Goal: Navigation & Orientation: Understand site structure

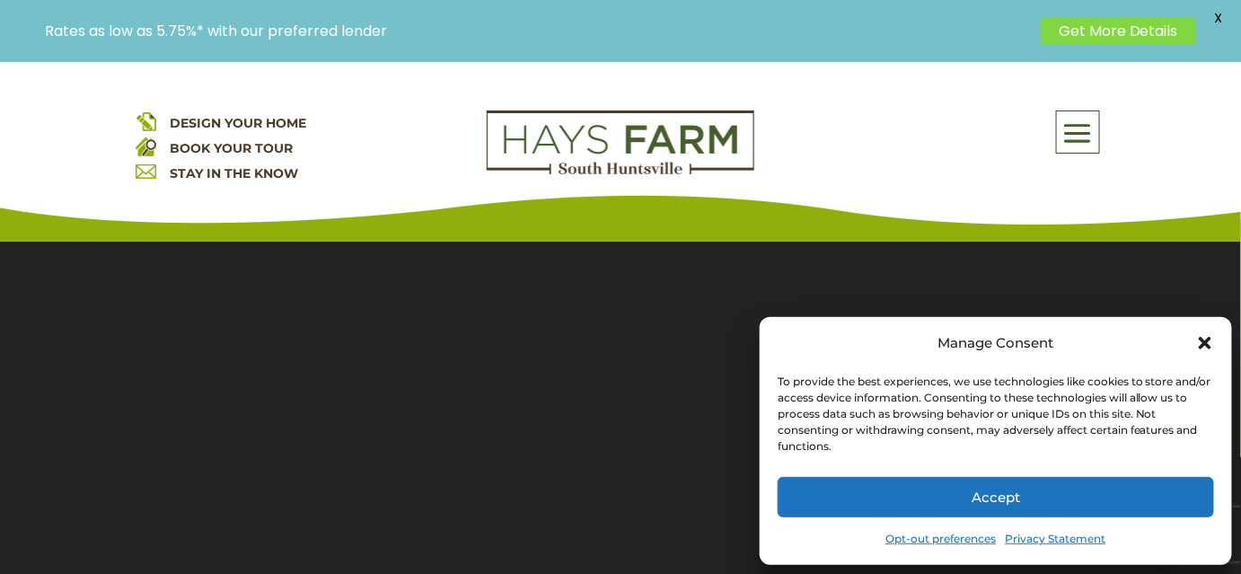
click at [1205, 345] on icon "Close dialog" at bounding box center [1205, 343] width 13 height 13
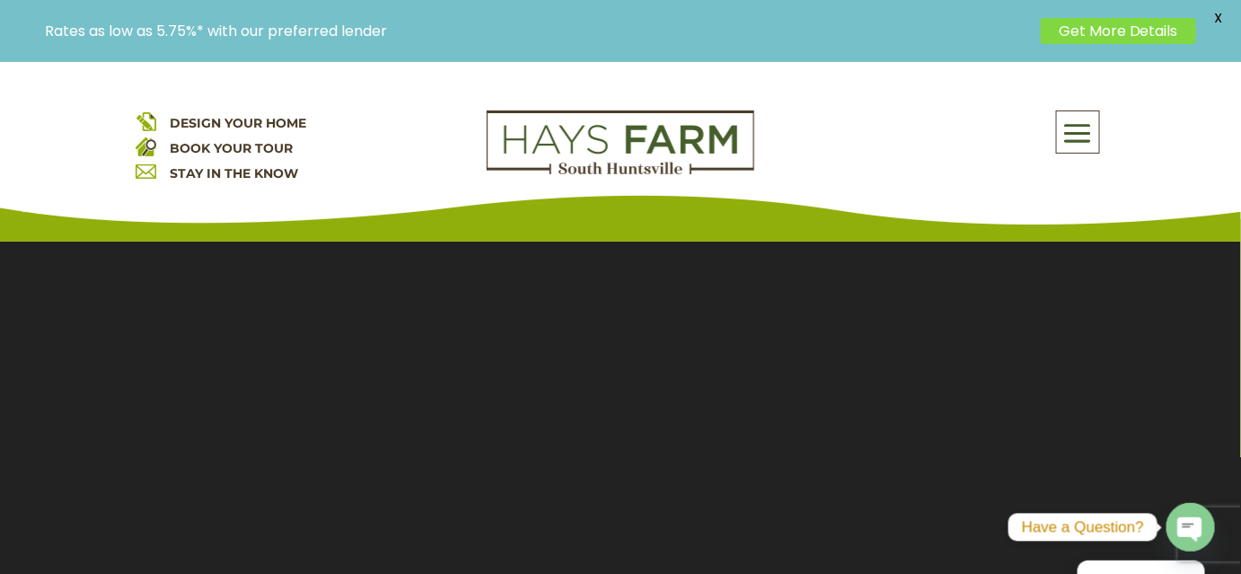
click at [1084, 136] on span at bounding box center [1078, 133] width 42 height 41
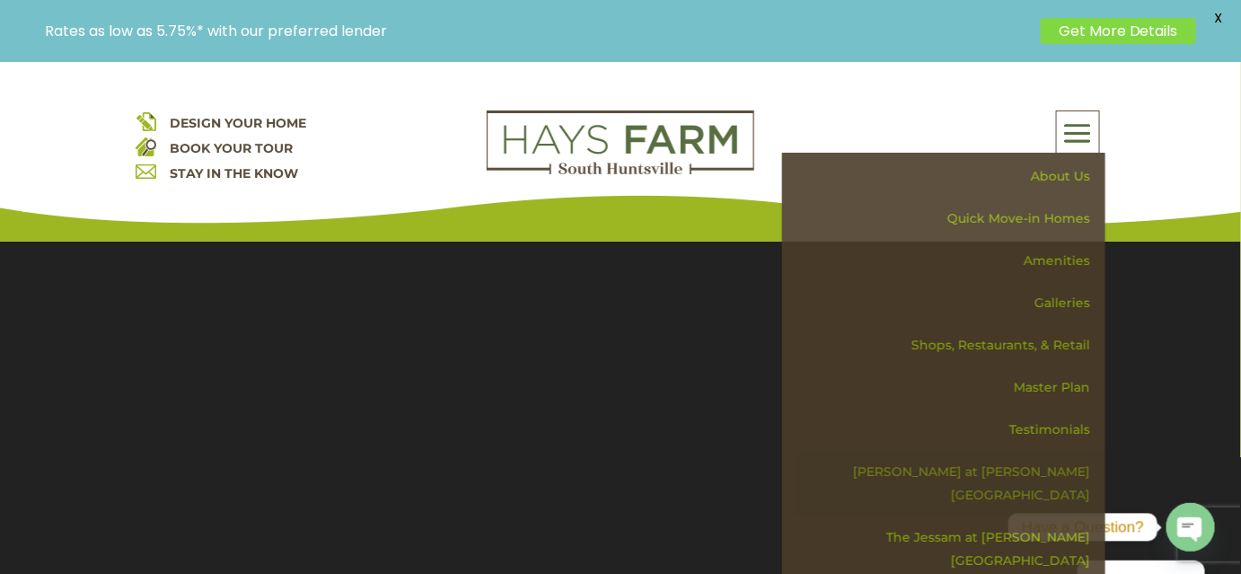
scroll to position [162, 0]
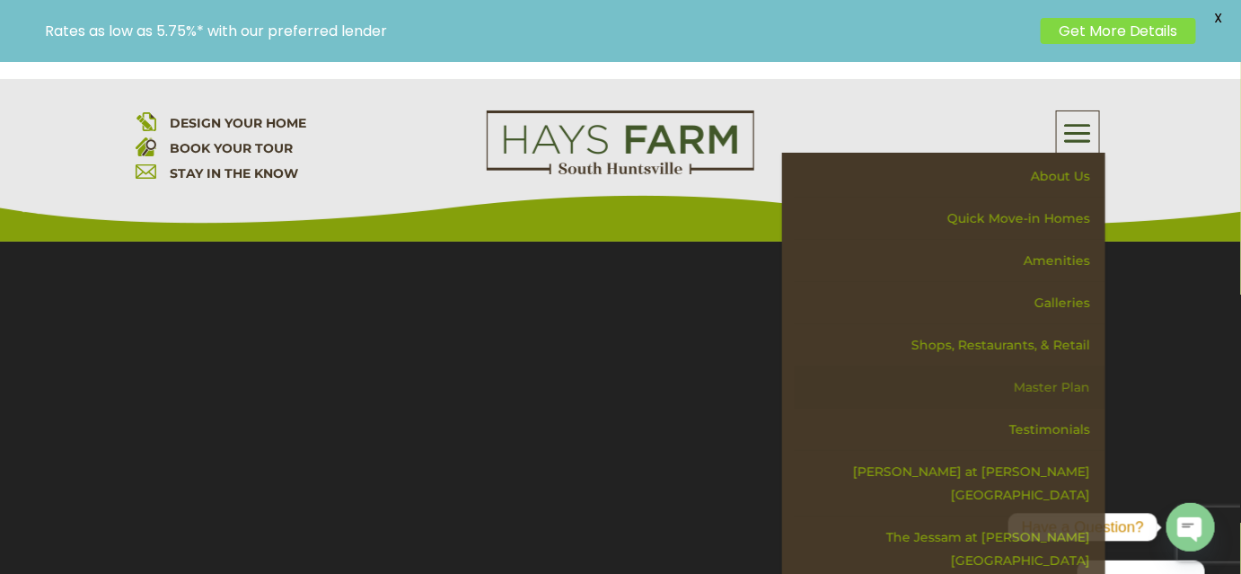
click at [1059, 390] on link "Master Plan" at bounding box center [950, 387] width 311 height 42
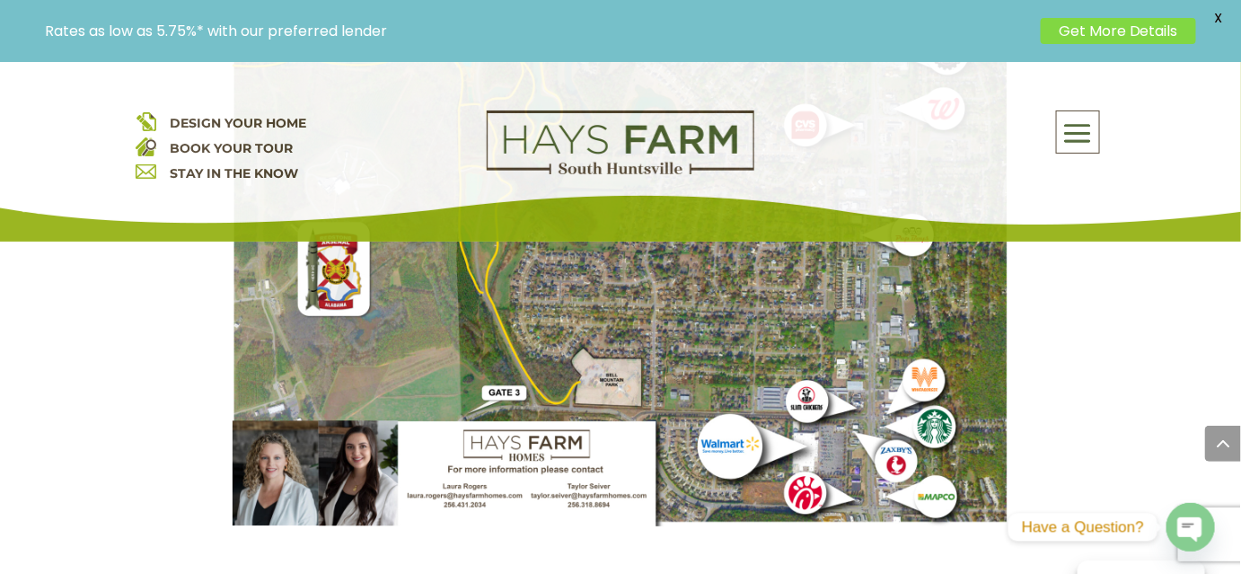
scroll to position [2367, 0]
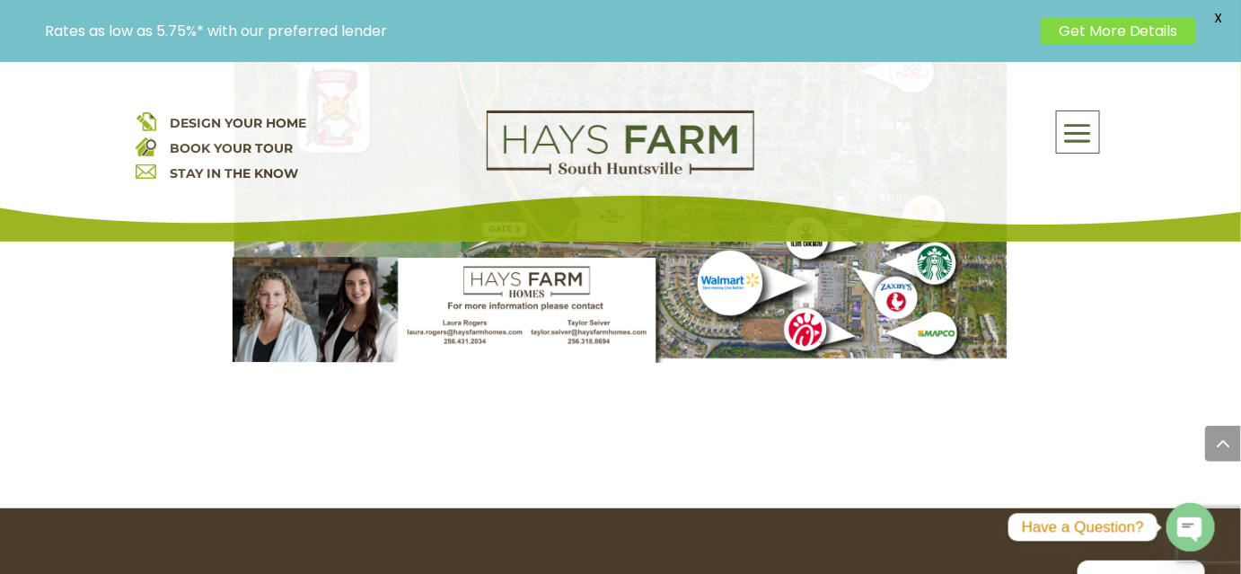
click at [1081, 135] on span at bounding box center [1078, 133] width 42 height 41
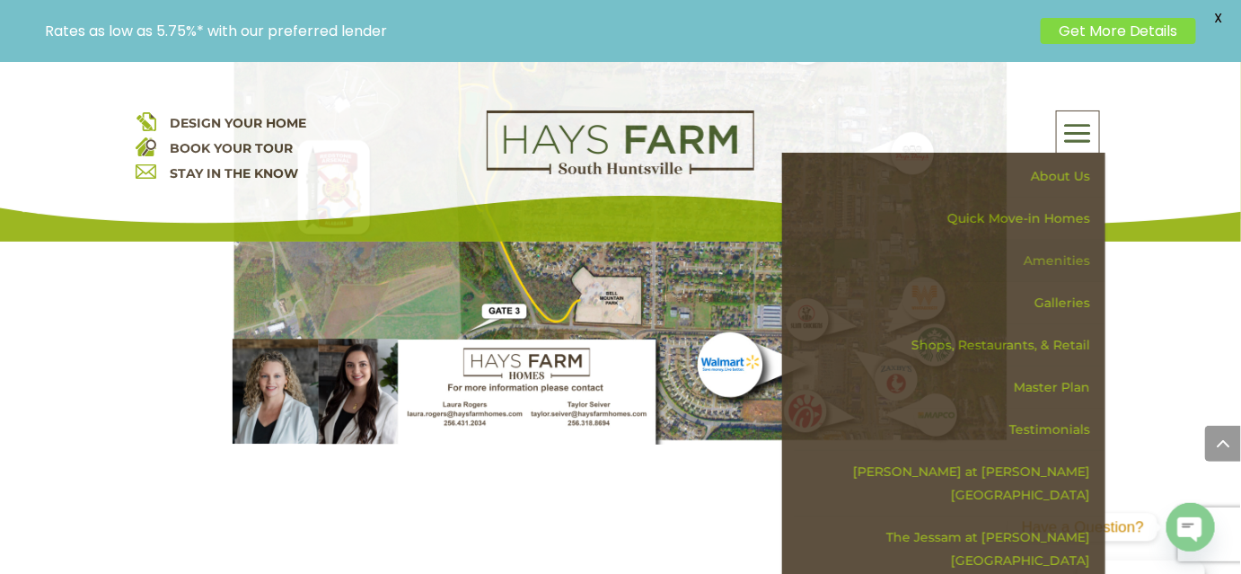
scroll to position [2121, 0]
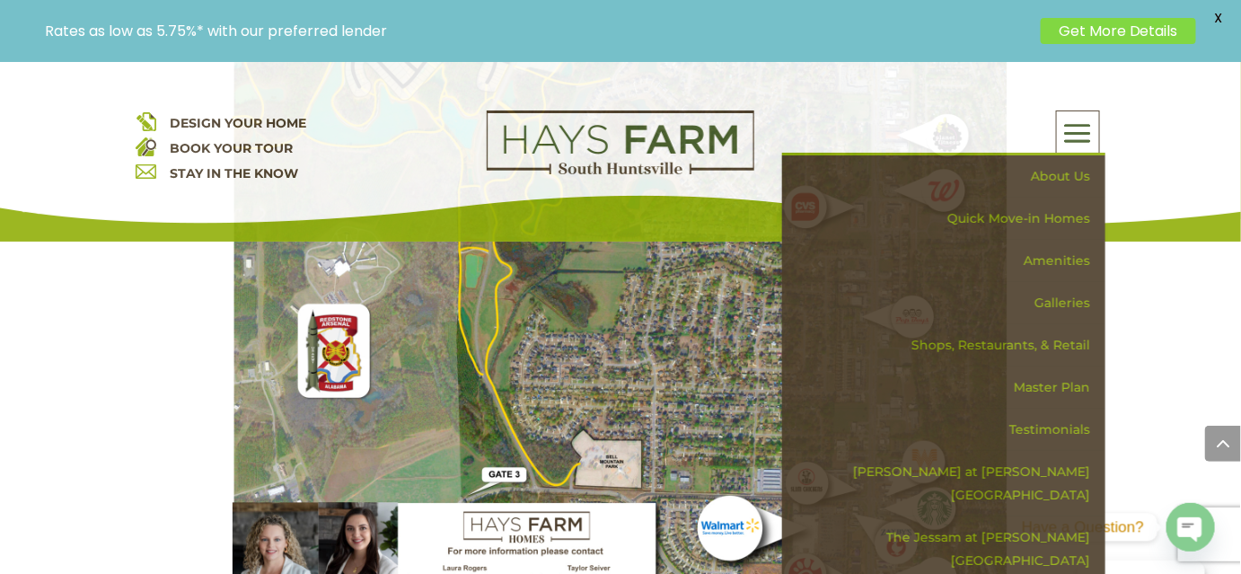
click at [1161, 174] on div "DESIGN YOUR HOME BOOK YOUR TOUR STAY IN THE KNOW About Us Quick Move-in Homes A…" at bounding box center [620, 152] width 1241 height 180
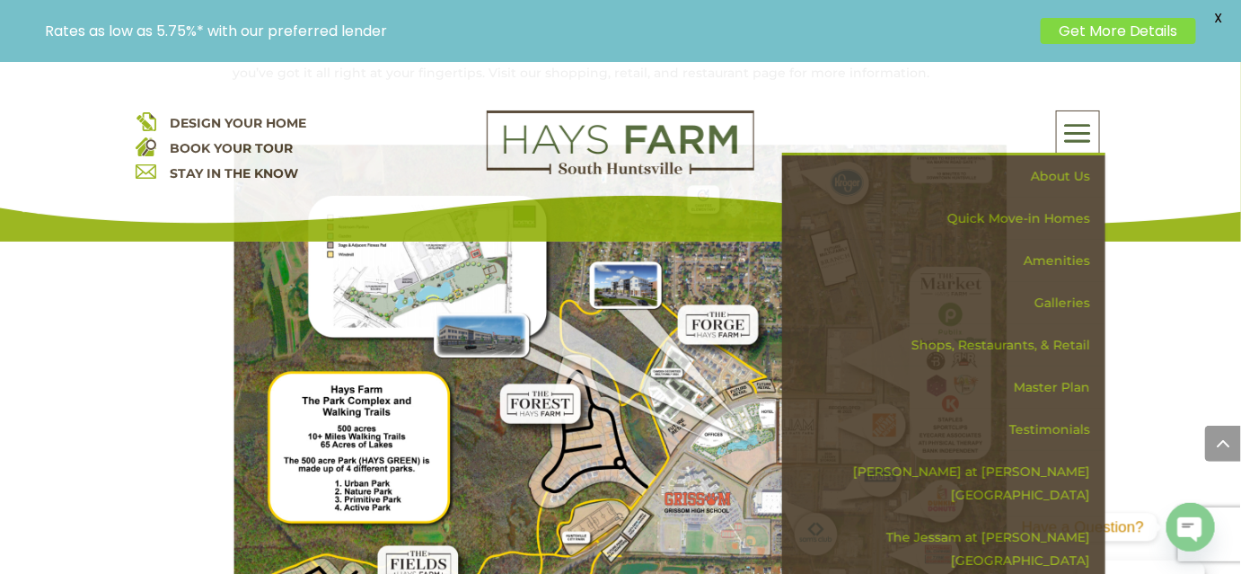
scroll to position [1469, 0]
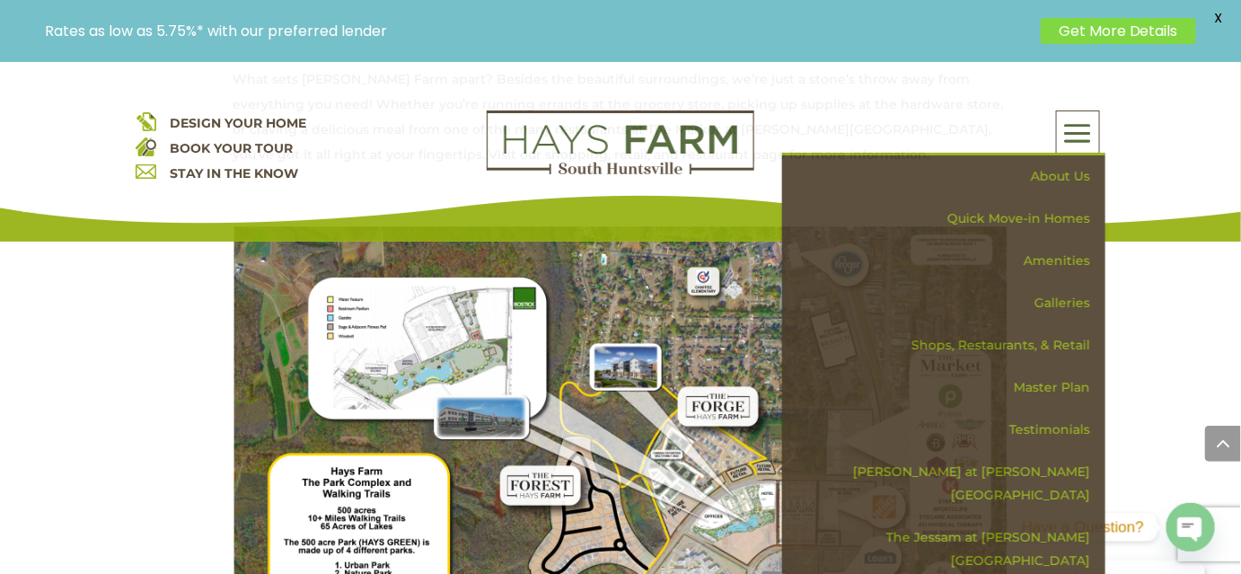
click at [1167, 110] on div "DESIGN YOUR HOME BOOK YOUR TOUR STAY IN THE KNOW About Us Quick Move-in Homes A…" at bounding box center [620, 152] width 1241 height 180
click at [1083, 131] on span at bounding box center [1078, 133] width 42 height 41
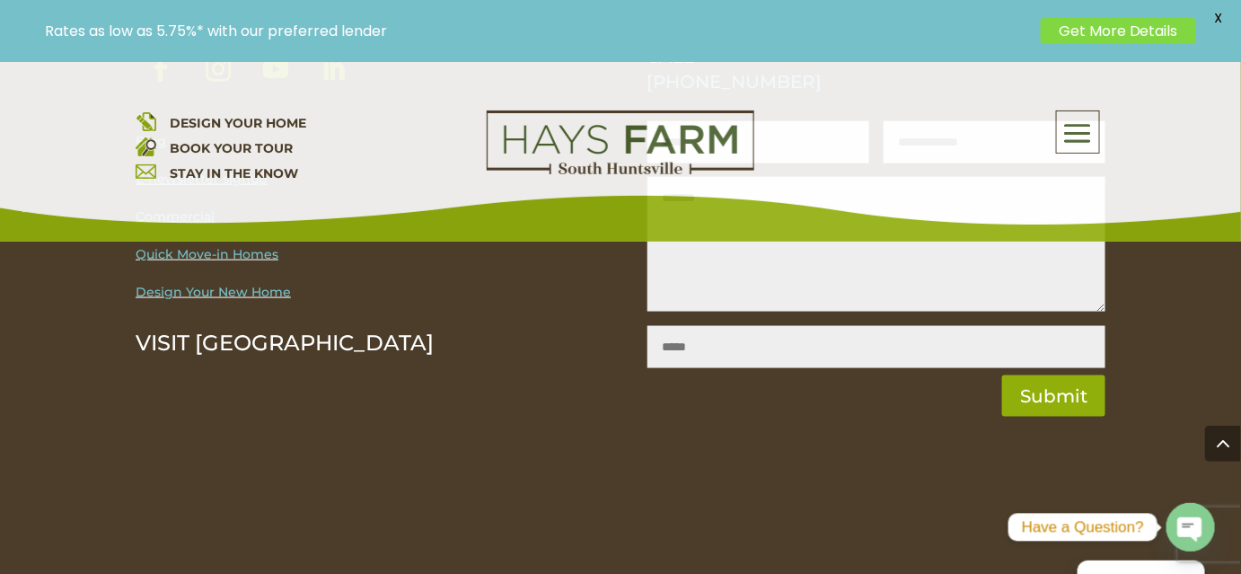
scroll to position [3019, 0]
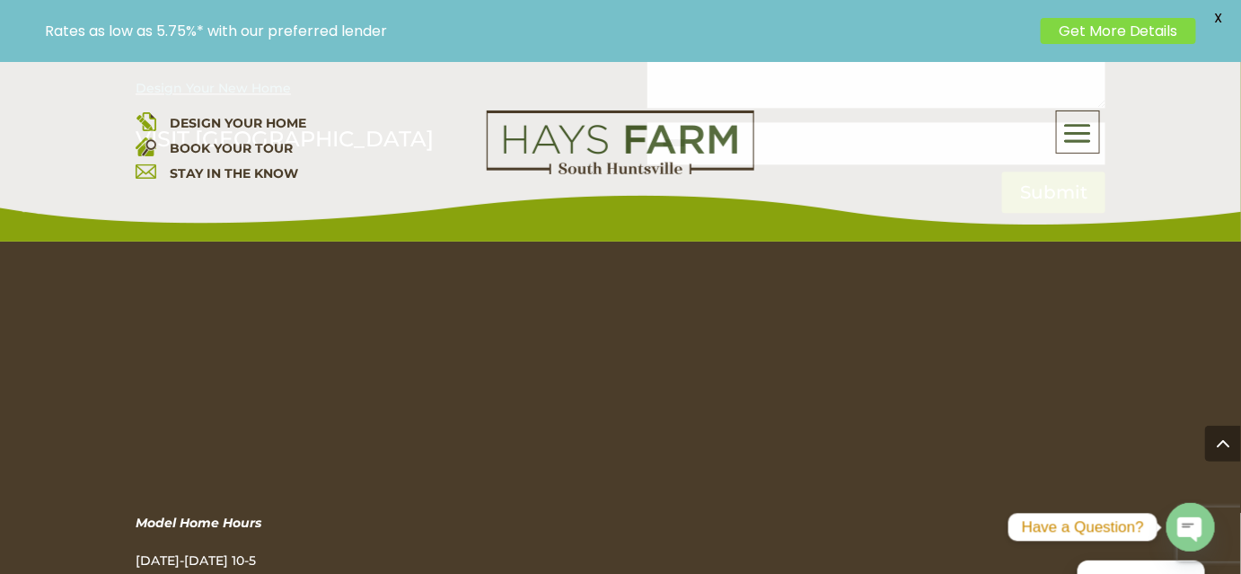
scroll to position [5958, 0]
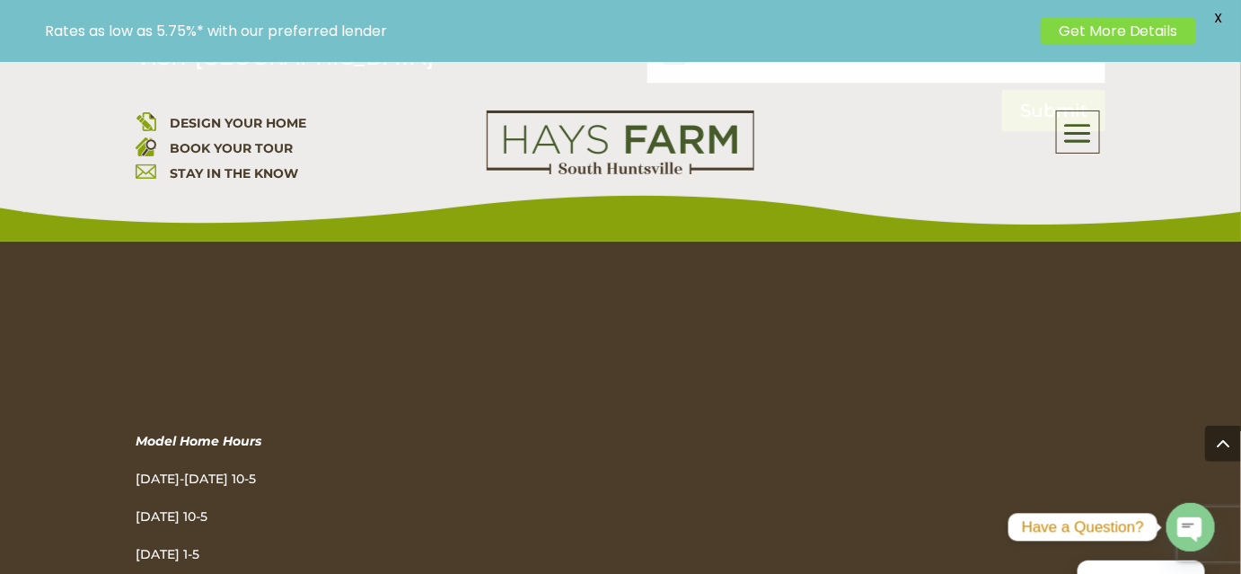
click at [1084, 134] on span at bounding box center [1078, 133] width 42 height 41
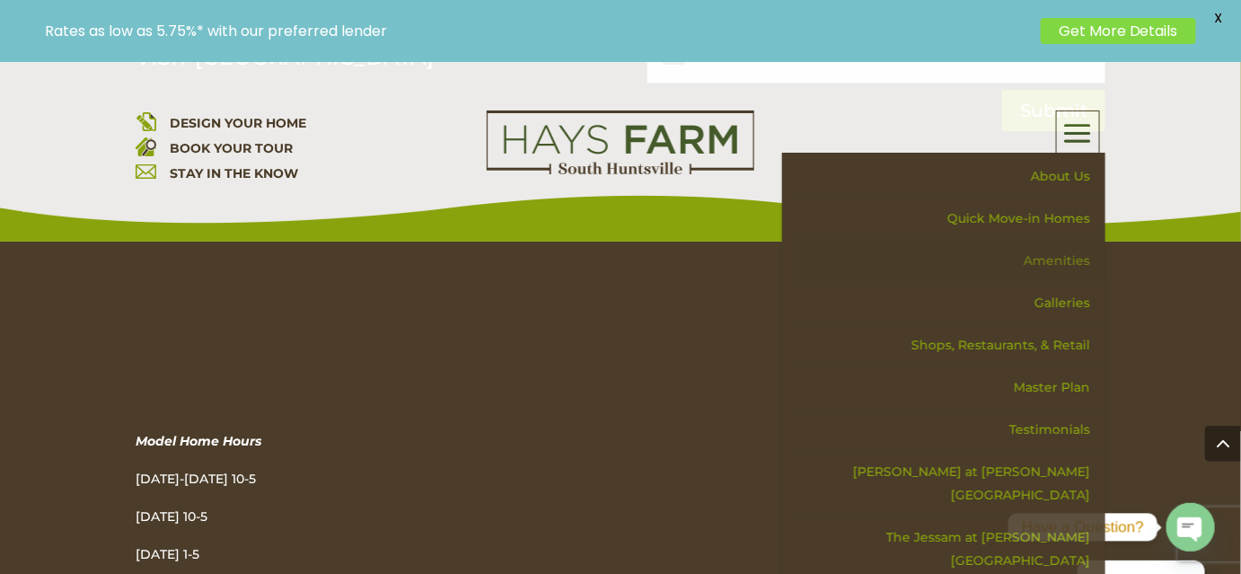
click at [1067, 259] on link "Amenities" at bounding box center [950, 261] width 311 height 42
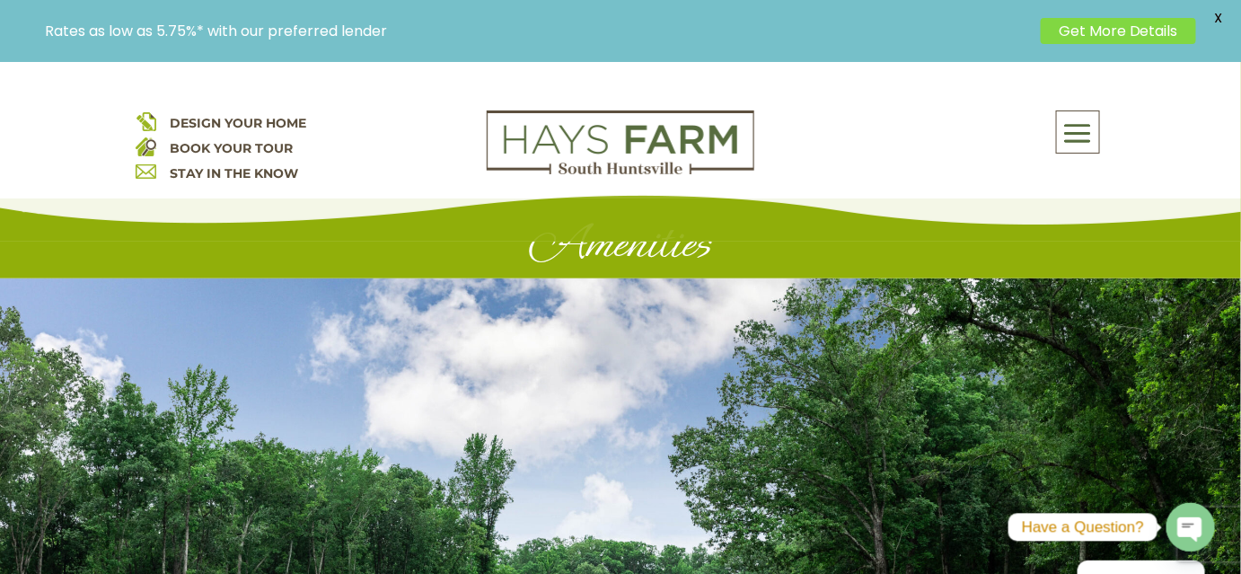
scroll to position [489, 0]
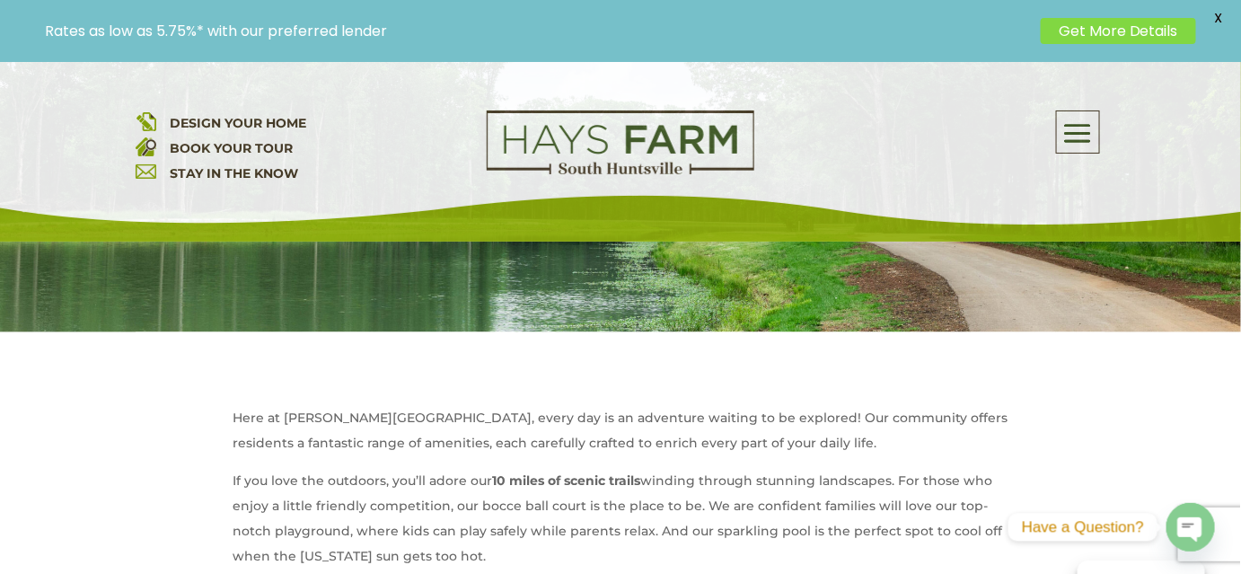
click at [1079, 119] on span at bounding box center [1078, 133] width 42 height 41
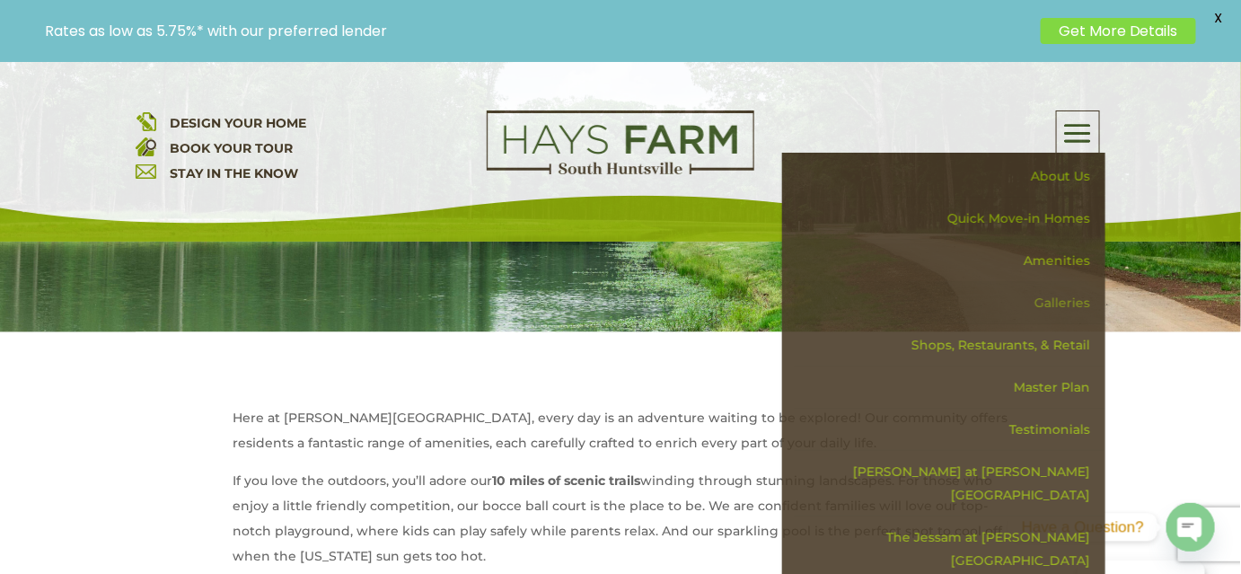
click at [1060, 298] on link "Galleries" at bounding box center [950, 303] width 311 height 42
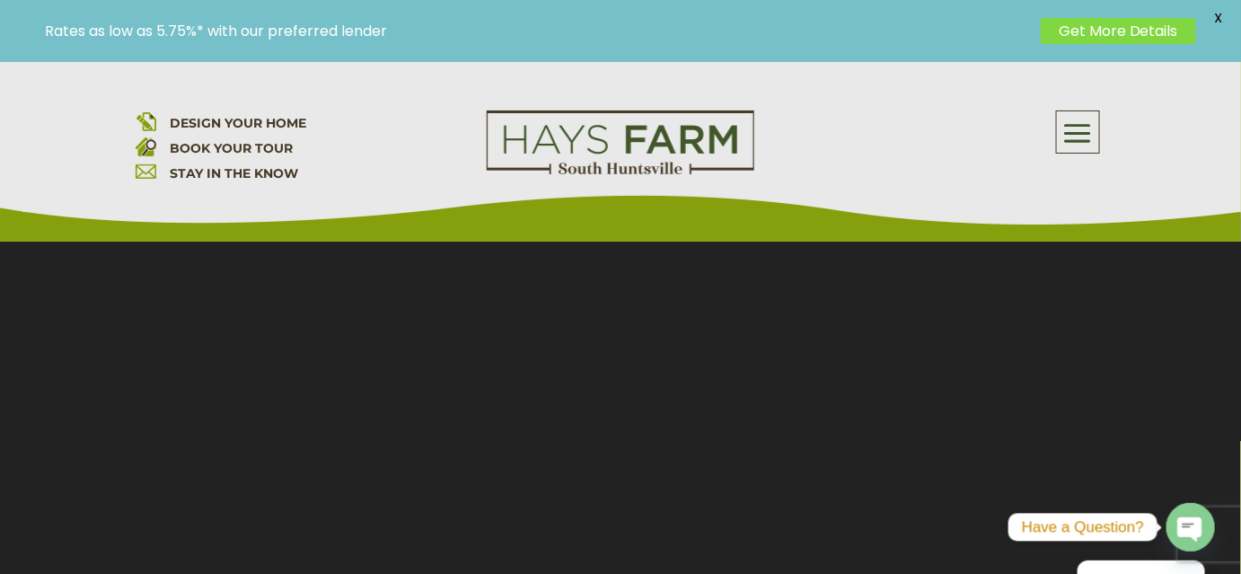
scroll to position [408, 0]
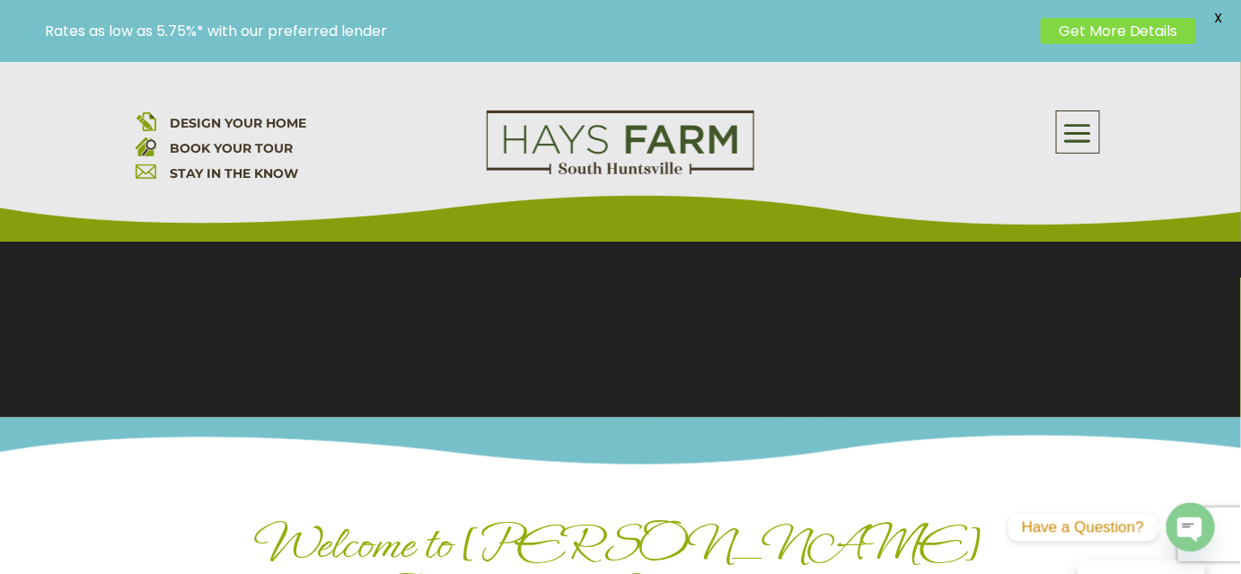
click at [1096, 126] on span at bounding box center [1078, 133] width 42 height 41
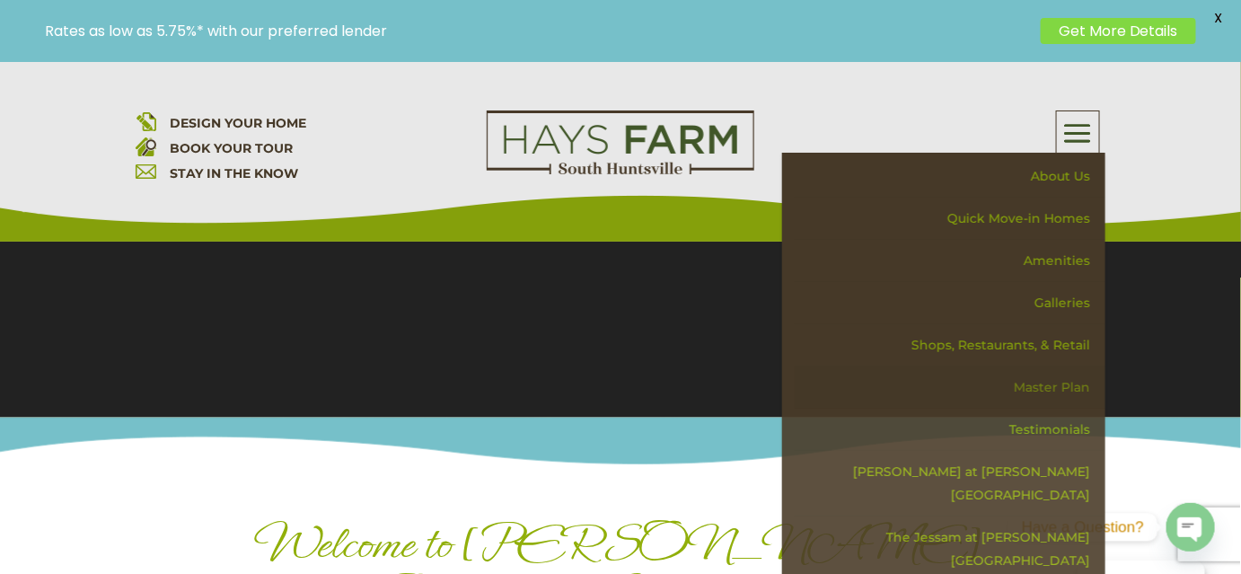
click at [1047, 400] on link "Master Plan" at bounding box center [950, 387] width 311 height 42
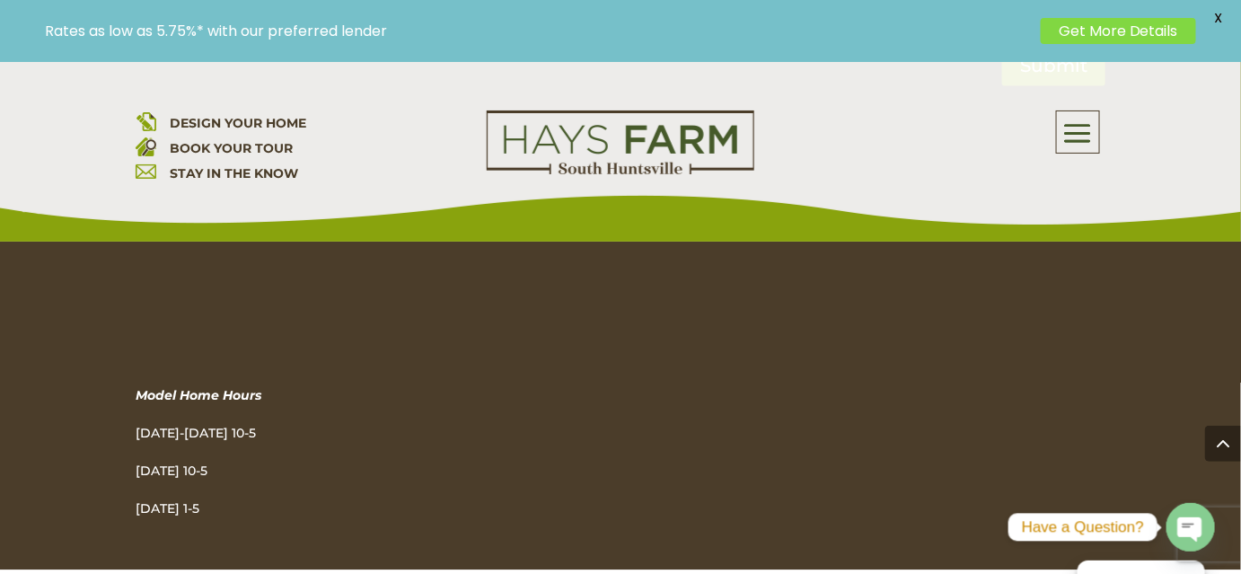
scroll to position [3186, 0]
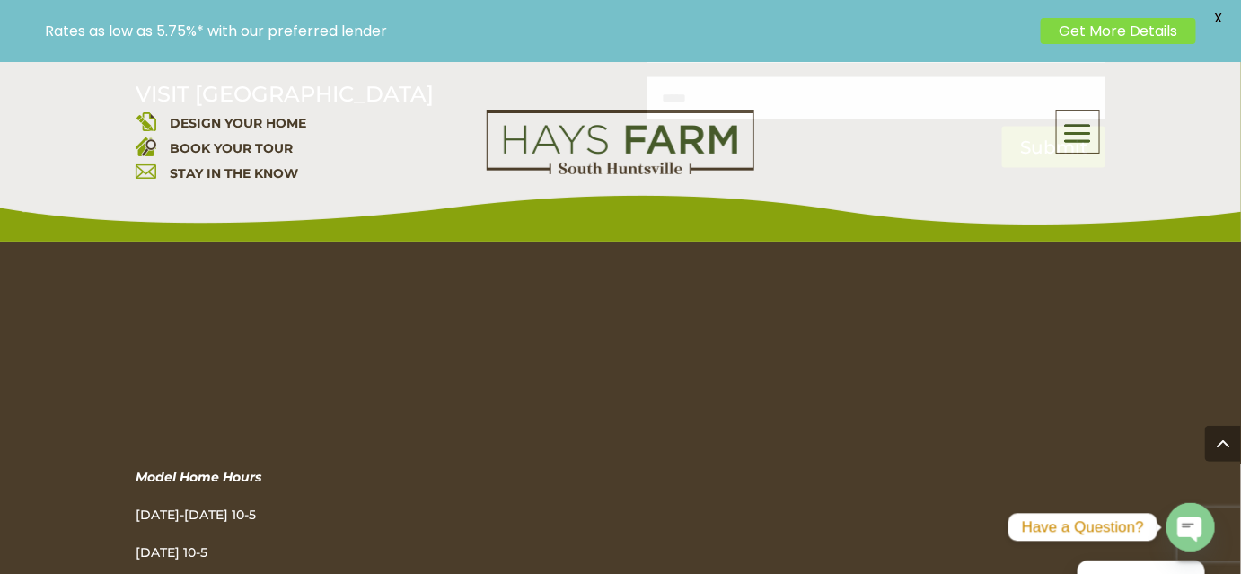
click at [1079, 131] on span at bounding box center [1078, 133] width 42 height 41
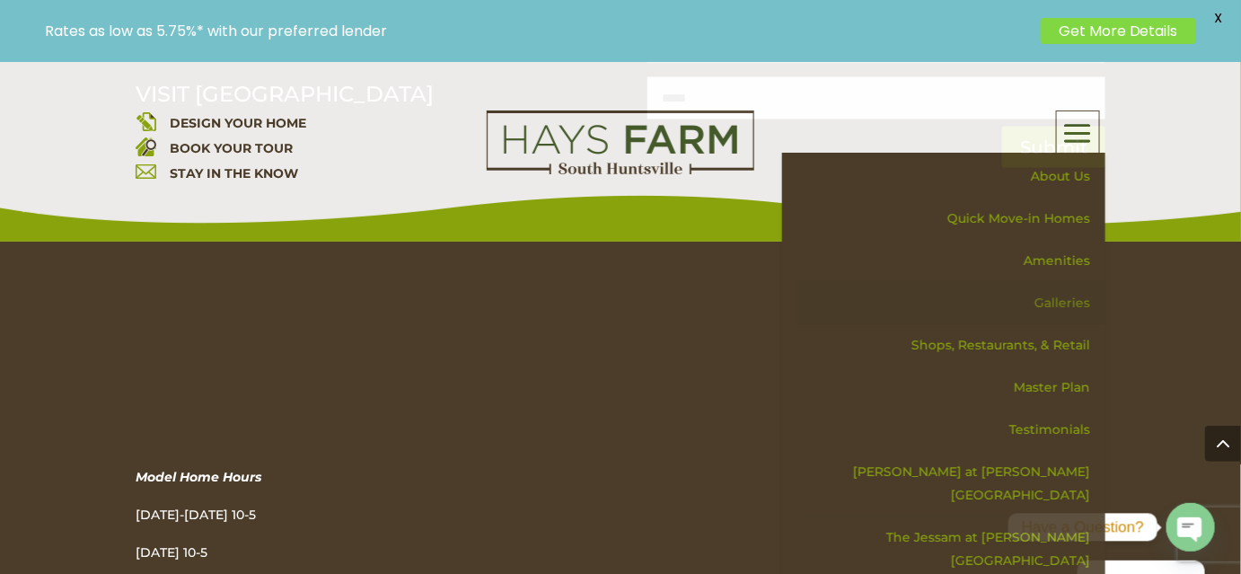
click at [1061, 302] on link "Galleries" at bounding box center [950, 303] width 311 height 42
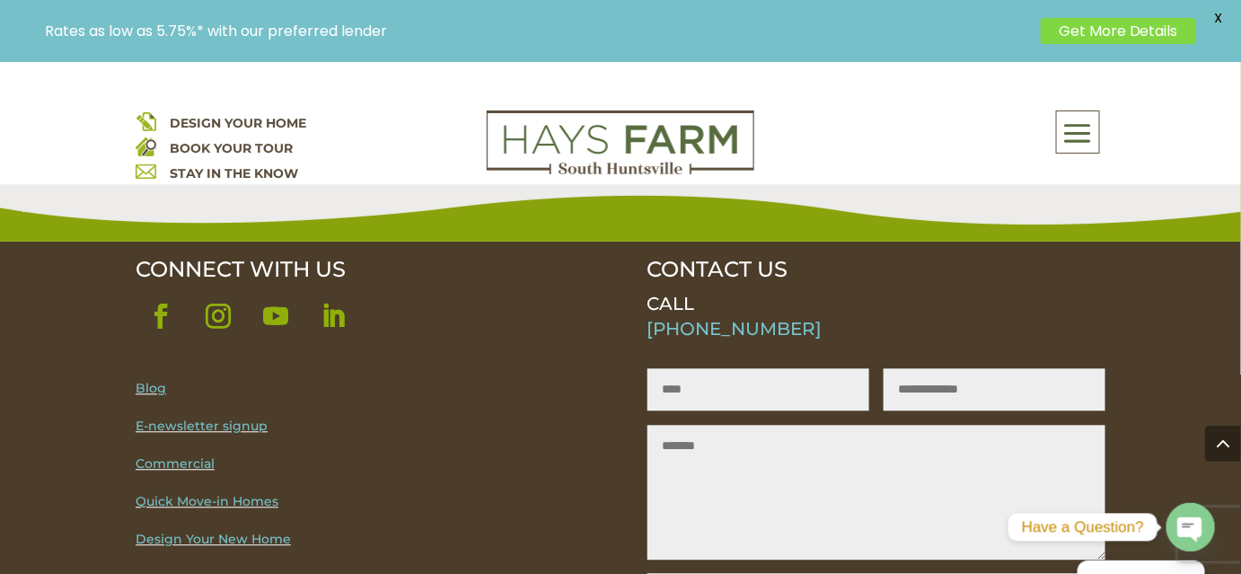
scroll to position [1305, 0]
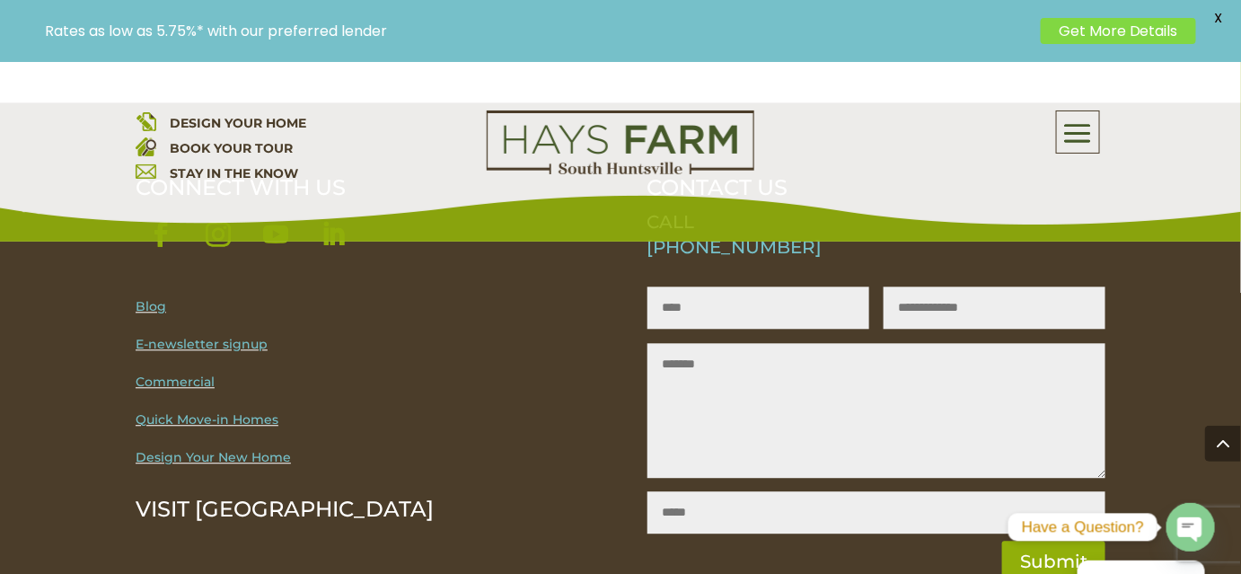
click at [1080, 139] on span at bounding box center [1078, 133] width 42 height 41
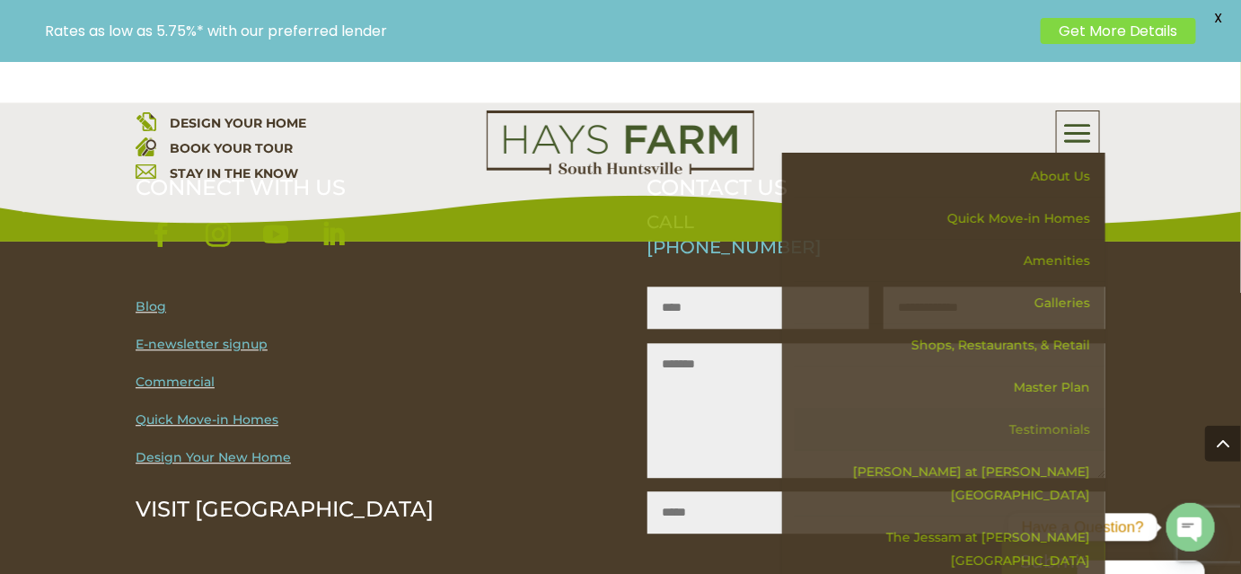
click at [1034, 426] on link "Testimonials" at bounding box center [950, 429] width 311 height 42
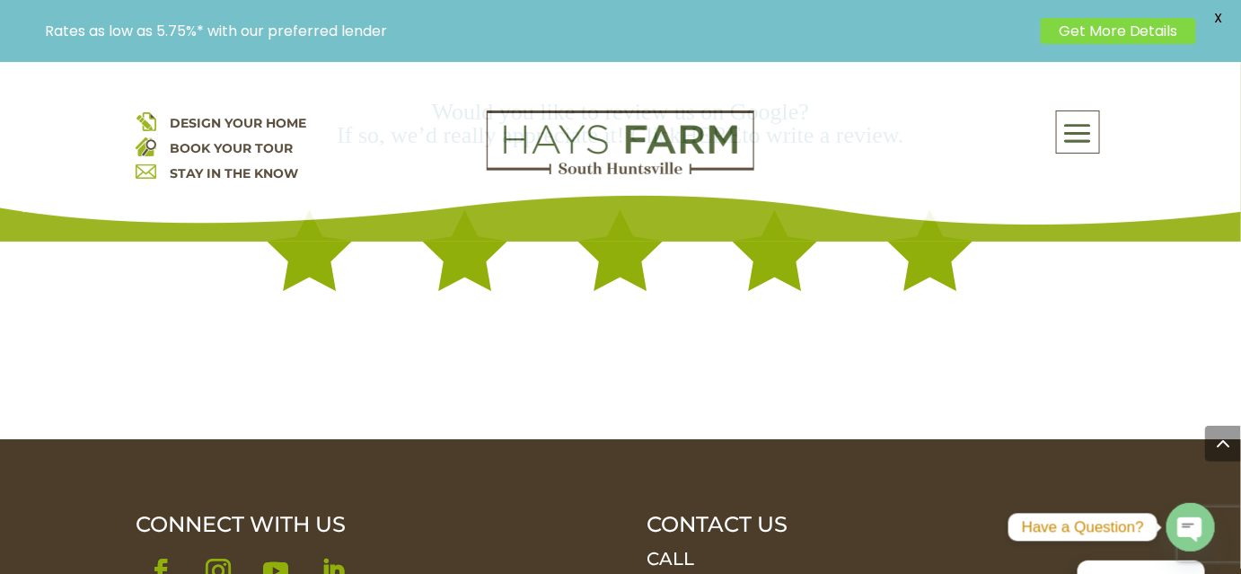
scroll to position [2040, 0]
